Goal: Contribute content

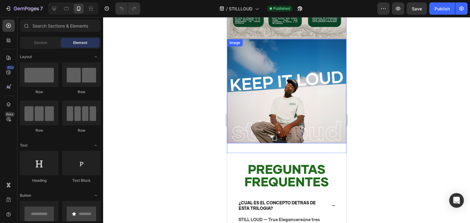
scroll to position [1315, 0]
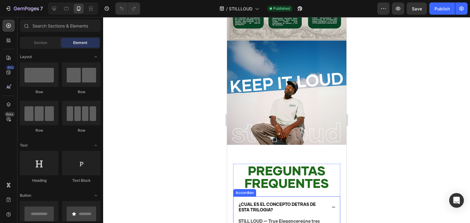
click at [326, 197] on div "¿CUAL ES EL CONCEPTO DETRAS DE ESTA TRILOGIA?" at bounding box center [286, 207] width 106 height 21
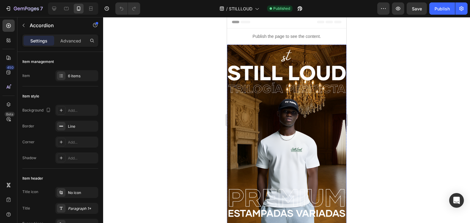
scroll to position [0, 0]
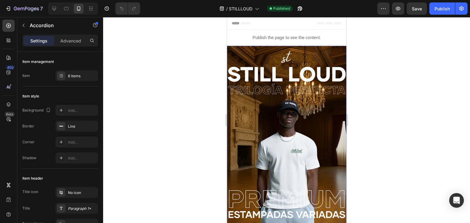
click at [273, 102] on img at bounding box center [286, 166] width 119 height 241
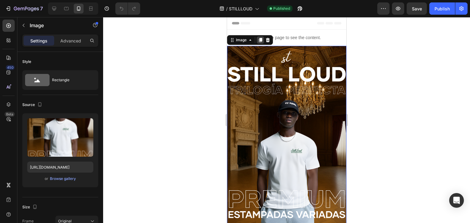
click at [261, 39] on icon at bounding box center [259, 40] width 3 height 4
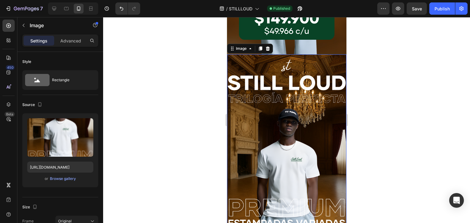
scroll to position [239, 0]
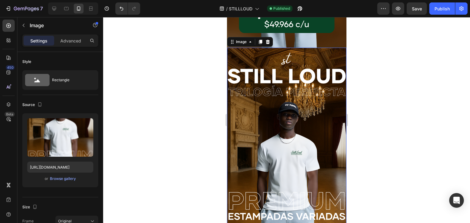
click at [252, 121] on img at bounding box center [286, 168] width 119 height 241
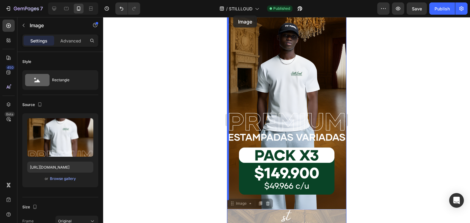
scroll to position [0, 0]
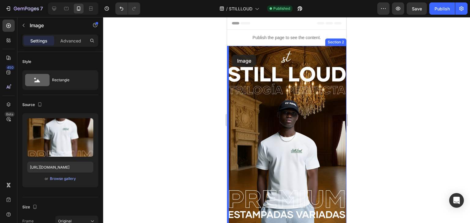
drag, startPoint x: 233, startPoint y: 34, endPoint x: 232, endPoint y: 55, distance: 20.8
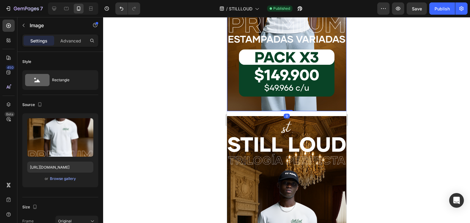
scroll to position [92, 0]
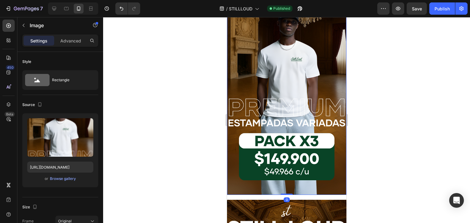
click at [280, 89] on img at bounding box center [286, 74] width 119 height 241
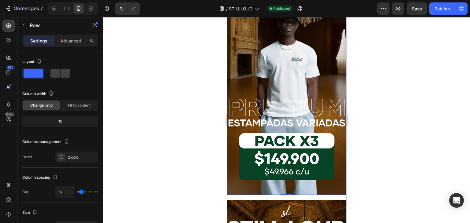
click at [288, 189] on div "Image 0 Image Row" at bounding box center [286, 197] width 119 height 487
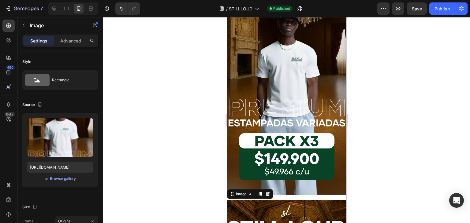
click at [288, 188] on div "Image Image 0 Row" at bounding box center [286, 197] width 119 height 487
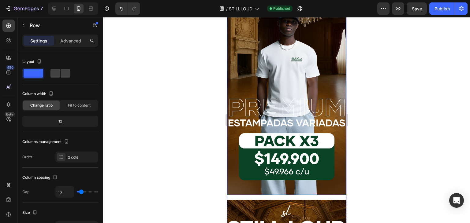
click at [289, 173] on img at bounding box center [286, 74] width 119 height 241
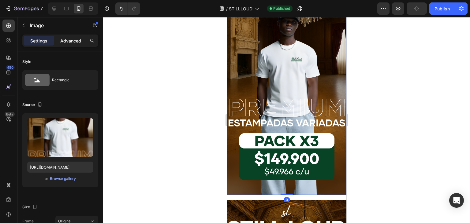
click at [74, 45] on div "Advanced" at bounding box center [70, 41] width 31 height 10
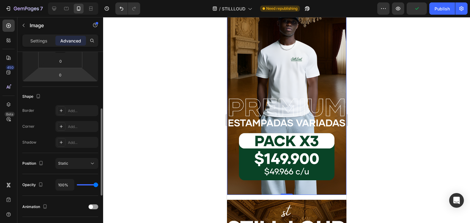
scroll to position [0, 0]
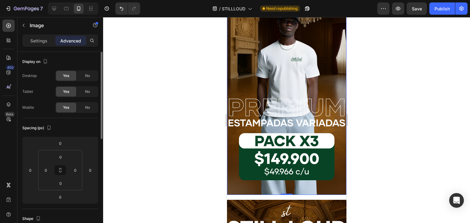
click at [267, 99] on img at bounding box center [286, 74] width 119 height 241
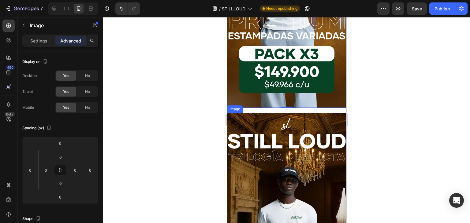
scroll to position [184, 0]
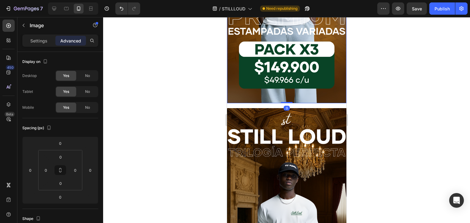
drag, startPoint x: 287, startPoint y: 93, endPoint x: 283, endPoint y: 85, distance: 8.8
click at [294, 96] on div "Image 0 Image Row" at bounding box center [286, 105] width 119 height 487
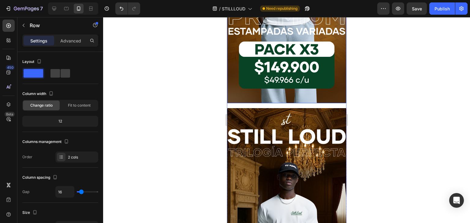
click at [305, 96] on div "Image 0 Image Row" at bounding box center [286, 105] width 119 height 487
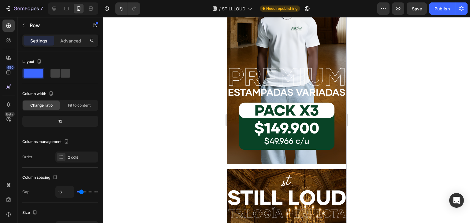
click at [290, 68] on img at bounding box center [286, 44] width 119 height 241
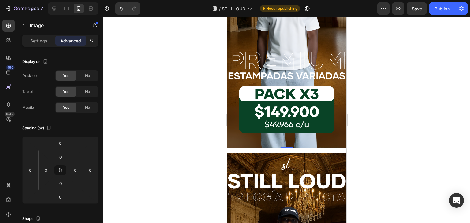
scroll to position [214, 0]
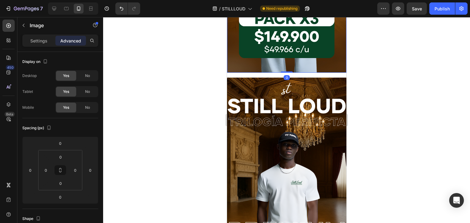
drag, startPoint x: 285, startPoint y: 63, endPoint x: 286, endPoint y: 55, distance: 7.7
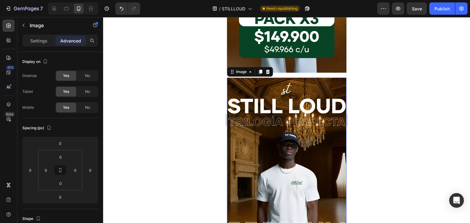
click at [290, 78] on img at bounding box center [286, 198] width 119 height 241
drag, startPoint x: 291, startPoint y: 67, endPoint x: 283, endPoint y: 72, distance: 8.8
click at [287, 69] on div "Image Image 0 Row" at bounding box center [286, 75] width 119 height 487
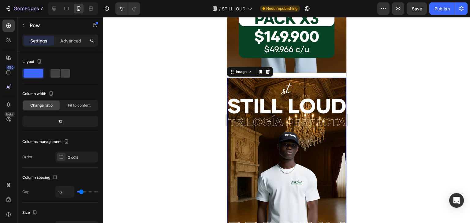
click at [283, 78] on img at bounding box center [286, 198] width 119 height 241
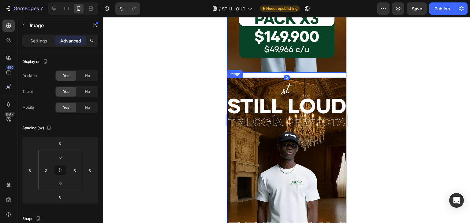
click at [280, 78] on img at bounding box center [286, 198] width 119 height 241
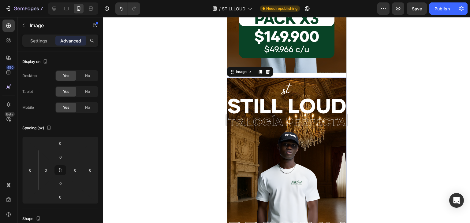
drag, startPoint x: 276, startPoint y: 70, endPoint x: 278, endPoint y: 68, distance: 3.3
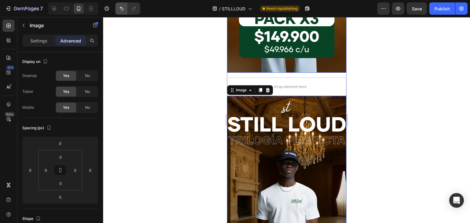
click at [122, 8] on icon "Undo/Redo" at bounding box center [122, 9] width 4 height 4
click at [122, 12] on button "Undo/Redo" at bounding box center [121, 8] width 12 height 12
click at [123, 8] on icon "Undo/Redo" at bounding box center [121, 9] width 6 height 6
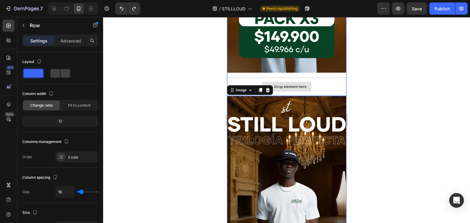
click at [319, 78] on div "Drop element here" at bounding box center [286, 87] width 119 height 18
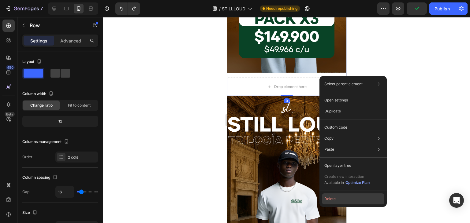
click at [331, 199] on button "Delete" at bounding box center [353, 199] width 62 height 11
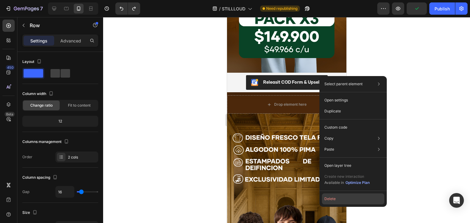
scroll to position [0, 0]
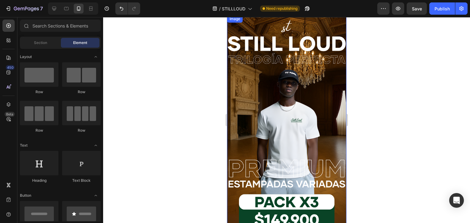
click at [305, 95] on img at bounding box center [286, 135] width 119 height 241
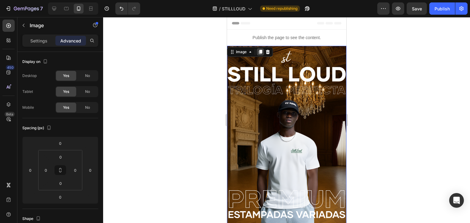
click at [260, 50] on icon at bounding box center [260, 52] width 5 height 5
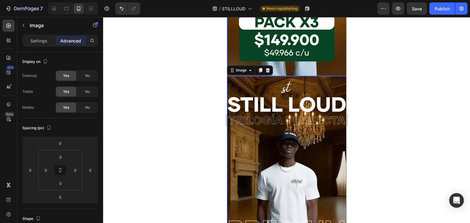
scroll to position [209, 0]
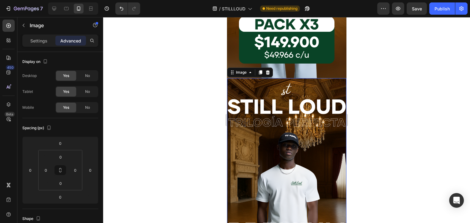
click at [309, 127] on img at bounding box center [286, 198] width 119 height 241
click at [46, 43] on p "Settings" at bounding box center [38, 41] width 17 height 6
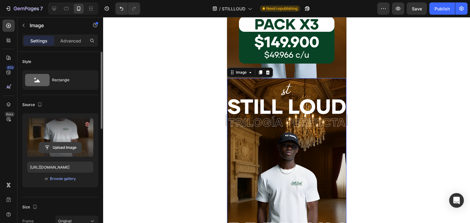
click at [65, 146] on input "file" at bounding box center [60, 148] width 42 height 10
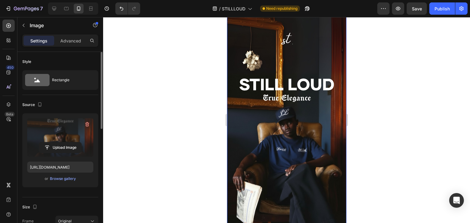
scroll to position [239, 0]
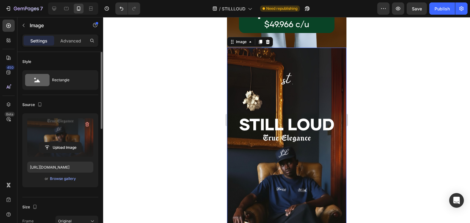
click at [293, 107] on img at bounding box center [286, 168] width 119 height 241
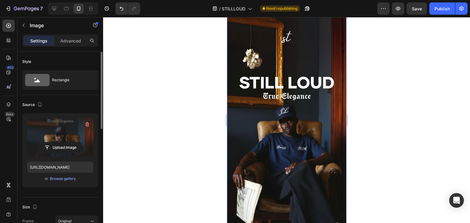
scroll to position [300, 0]
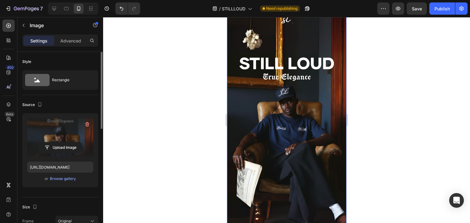
click at [302, 117] on img at bounding box center [286, 107] width 119 height 241
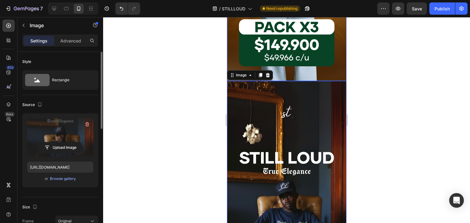
scroll to position [209, 0]
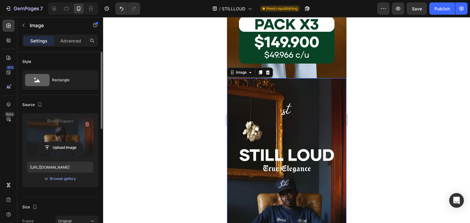
click at [309, 119] on img at bounding box center [286, 198] width 119 height 241
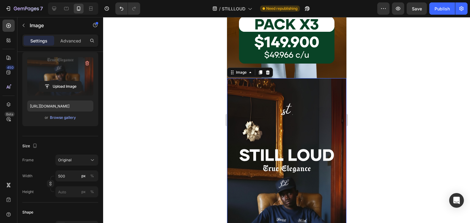
click at [273, 124] on img at bounding box center [286, 198] width 119 height 241
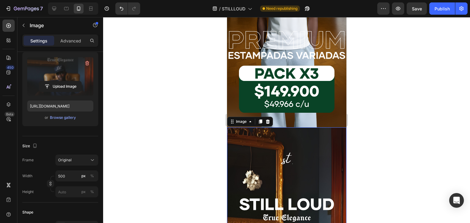
scroll to position [147, 0]
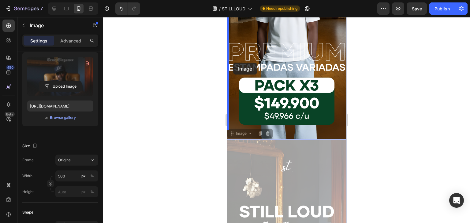
drag, startPoint x: 233, startPoint y: 126, endPoint x: 233, endPoint y: 63, distance: 63.3
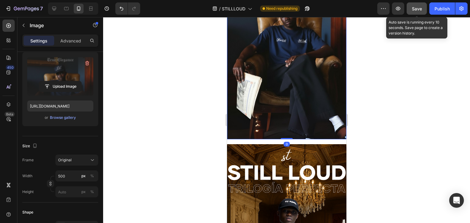
click at [415, 6] on span "Save" at bounding box center [417, 8] width 10 height 5
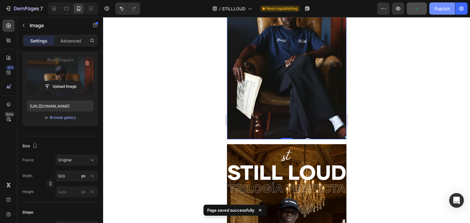
click at [445, 8] on div "Publish" at bounding box center [441, 9] width 15 height 6
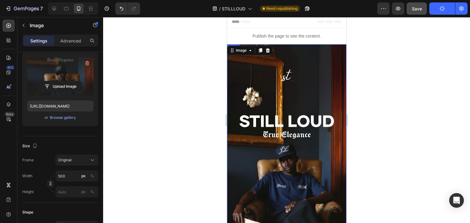
scroll to position [0, 0]
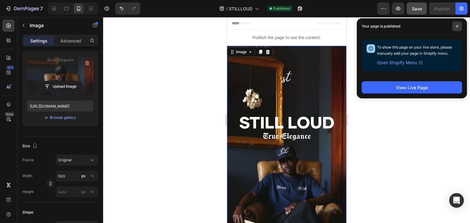
click at [452, 26] on span at bounding box center [457, 26] width 10 height 10
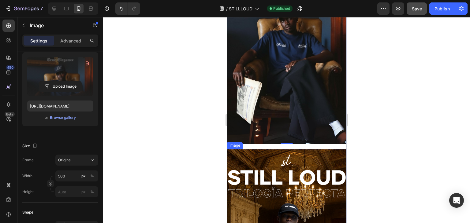
scroll to position [122, 0]
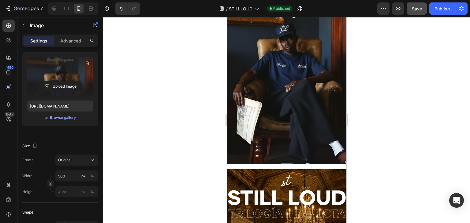
click at [281, 70] on img at bounding box center [286, 44] width 119 height 241
click at [121, 8] on icon "Undo/Redo" at bounding box center [121, 9] width 6 height 6
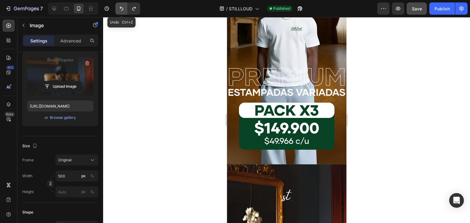
click at [121, 8] on icon "Undo/Redo" at bounding box center [121, 9] width 6 height 6
type input "[URL][DOMAIN_NAME]"
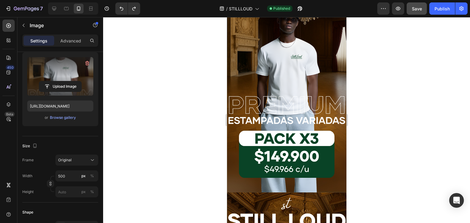
scroll to position [92, 0]
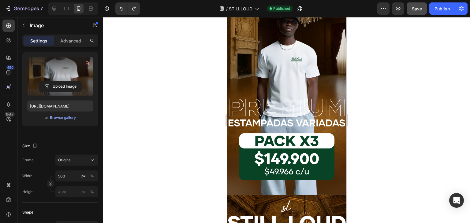
click at [113, 5] on div at bounding box center [126, 8] width 27 height 12
click at [122, 6] on icon "Undo/Redo" at bounding box center [121, 9] width 6 height 6
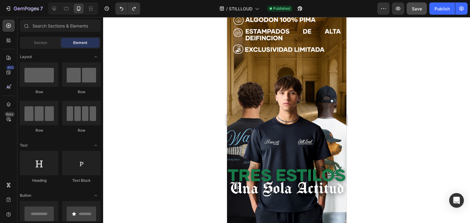
scroll to position [398, 0]
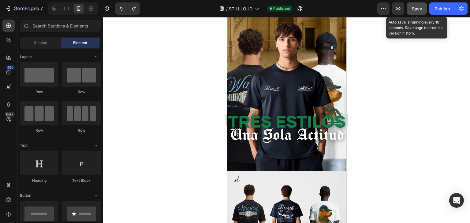
click at [419, 10] on span "Save" at bounding box center [417, 8] width 10 height 5
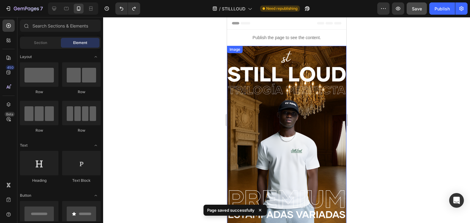
scroll to position [0, 0]
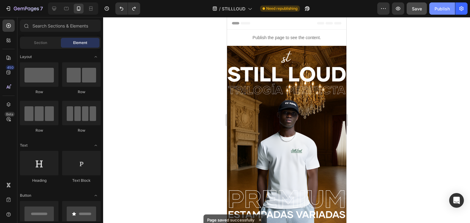
click at [437, 11] on div "Publish" at bounding box center [441, 9] width 15 height 6
